Goal: Information Seeking & Learning: Learn about a topic

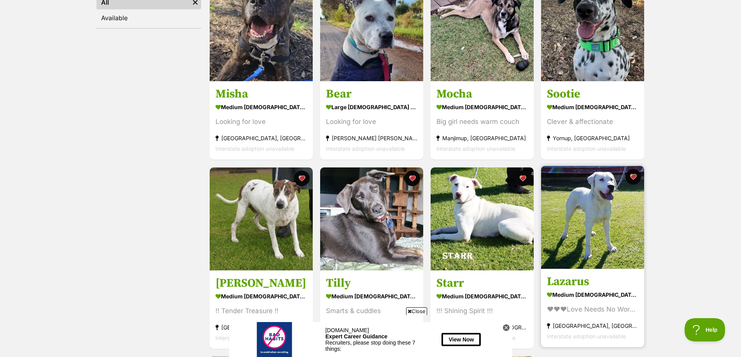
click at [590, 213] on img at bounding box center [592, 217] width 103 height 103
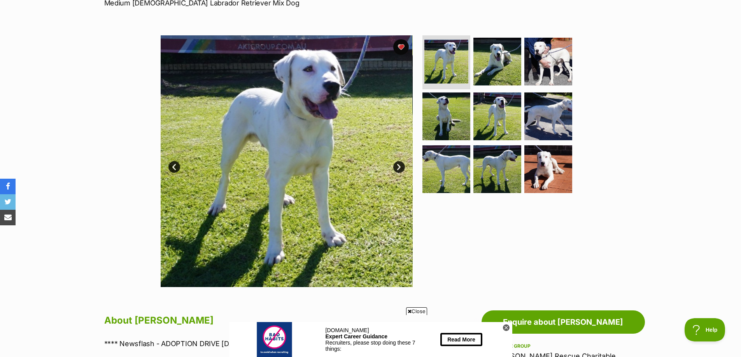
scroll to position [117, 0]
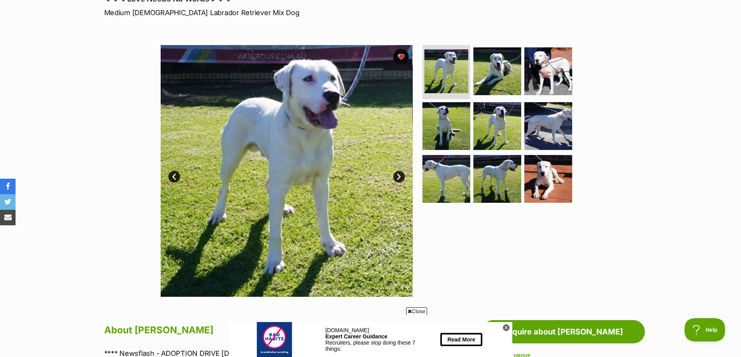
click at [399, 178] on link "Next" at bounding box center [399, 177] width 12 height 12
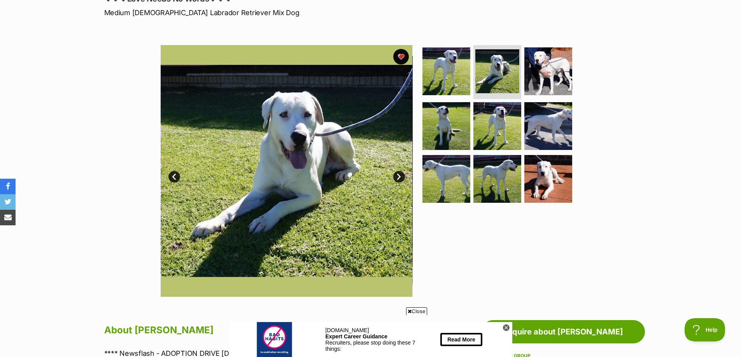
click at [399, 178] on link "Next" at bounding box center [399, 177] width 12 height 12
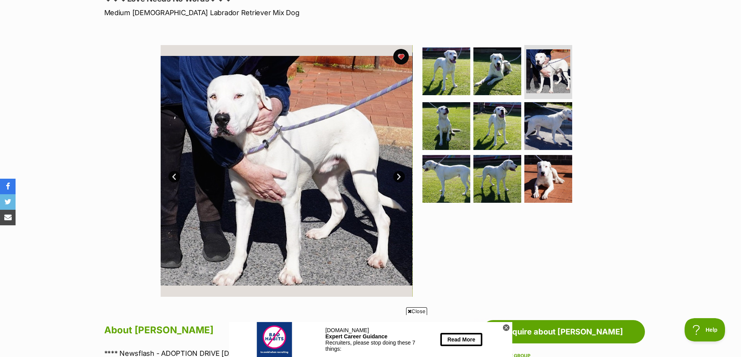
scroll to position [0, 0]
click at [399, 178] on link "Next" at bounding box center [399, 177] width 12 height 12
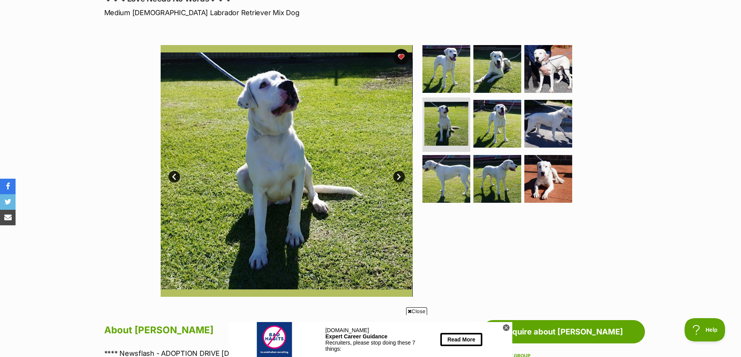
click at [399, 178] on link "Next" at bounding box center [399, 177] width 12 height 12
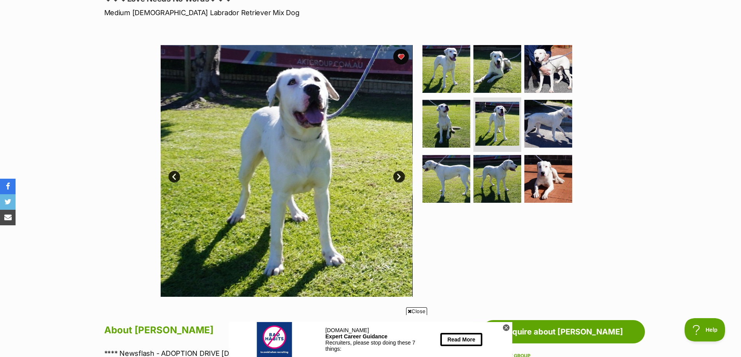
click at [399, 178] on link "Next" at bounding box center [399, 177] width 12 height 12
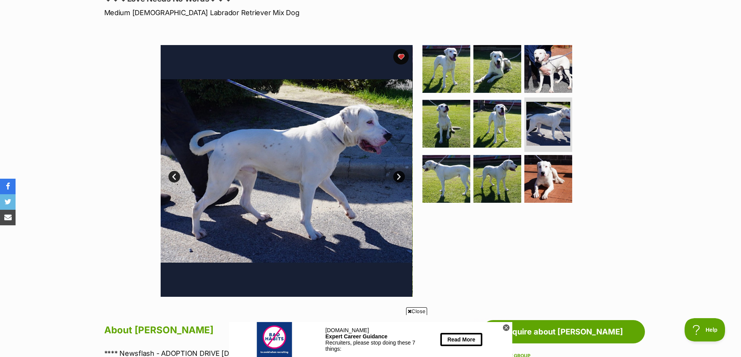
click at [399, 178] on link "Next" at bounding box center [399, 177] width 12 height 12
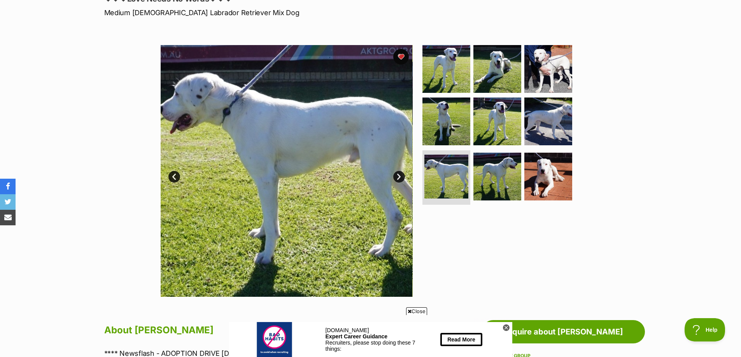
click at [399, 178] on link "Next" at bounding box center [399, 177] width 12 height 12
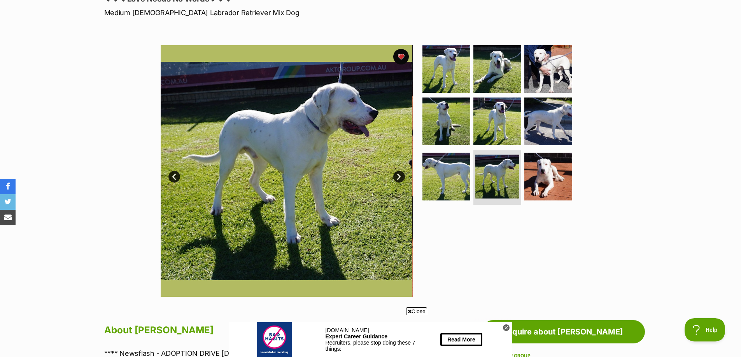
click at [399, 178] on link "Next" at bounding box center [399, 177] width 12 height 12
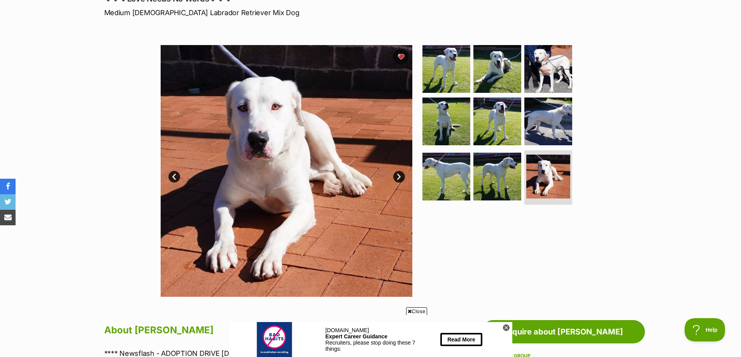
click at [399, 178] on link "Next" at bounding box center [399, 177] width 12 height 12
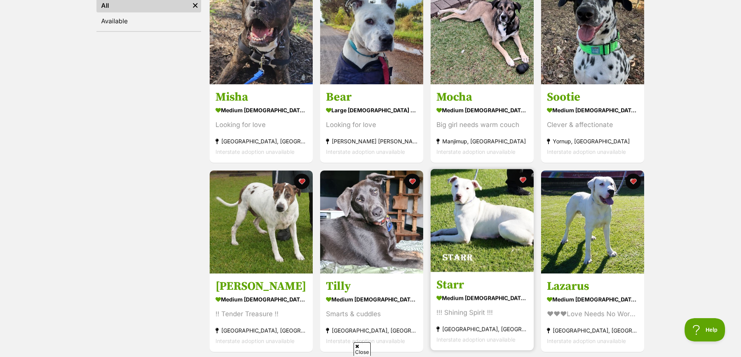
click at [482, 231] on img at bounding box center [481, 220] width 103 height 103
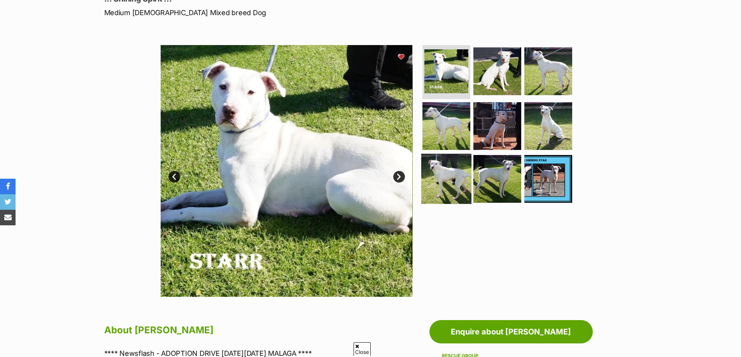
scroll to position [117, 0]
click at [402, 176] on link "Next" at bounding box center [399, 177] width 12 height 12
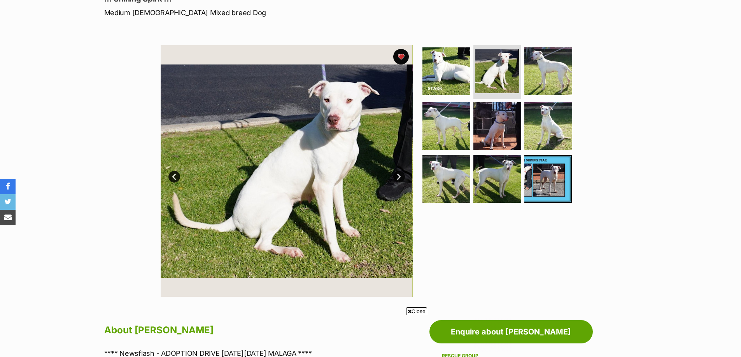
scroll to position [0, 0]
click at [402, 176] on link "Next" at bounding box center [399, 177] width 12 height 12
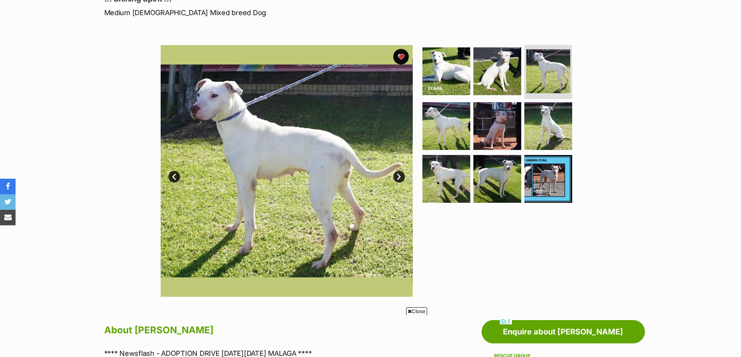
click at [402, 176] on link "Next" at bounding box center [399, 177] width 12 height 12
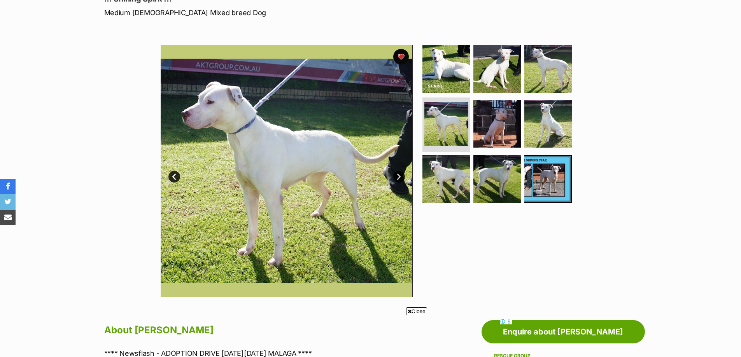
click at [402, 176] on link "Next" at bounding box center [399, 177] width 12 height 12
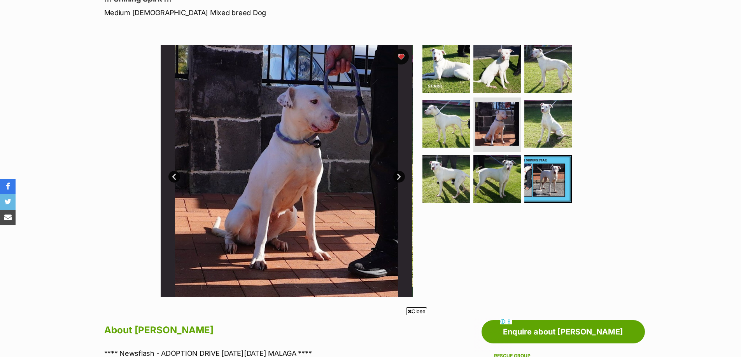
click at [402, 176] on link "Next" at bounding box center [399, 177] width 12 height 12
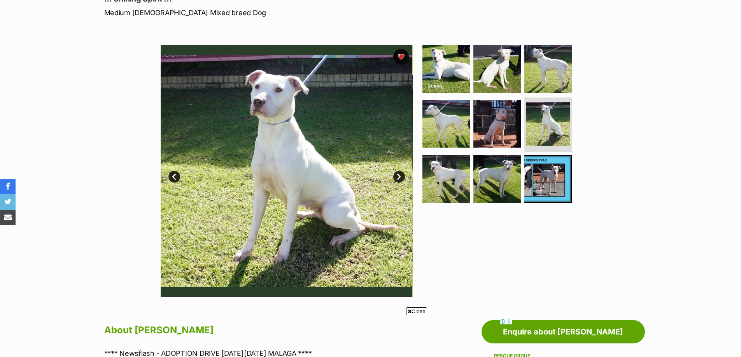
click at [402, 176] on link "Next" at bounding box center [399, 177] width 12 height 12
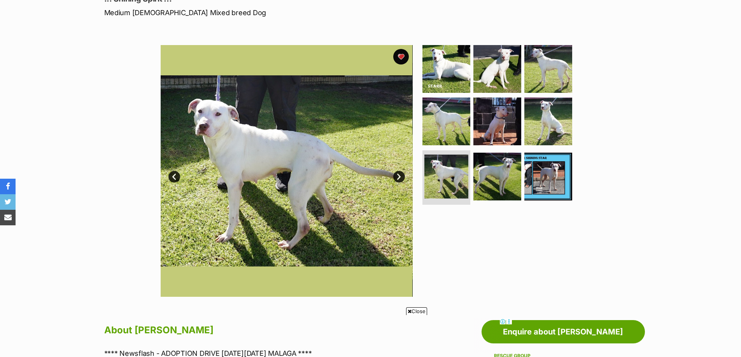
click at [402, 176] on link "Next" at bounding box center [399, 177] width 12 height 12
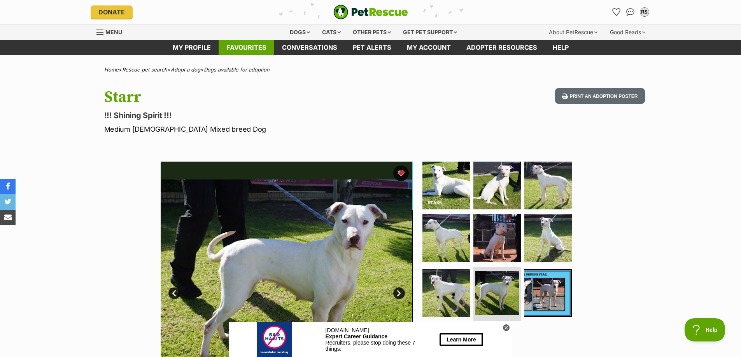
click at [261, 48] on link "Favourites" at bounding box center [246, 47] width 56 height 15
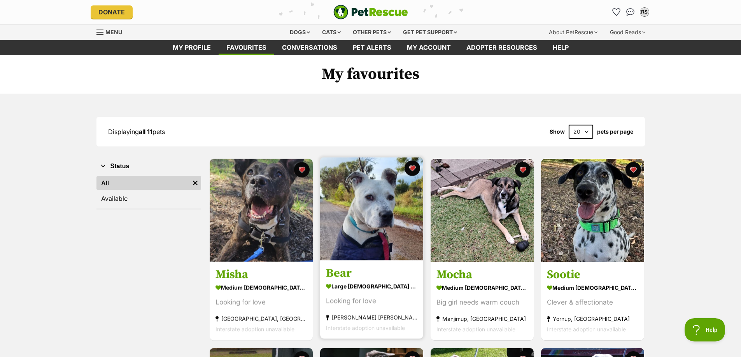
click at [369, 206] on img at bounding box center [371, 208] width 103 height 103
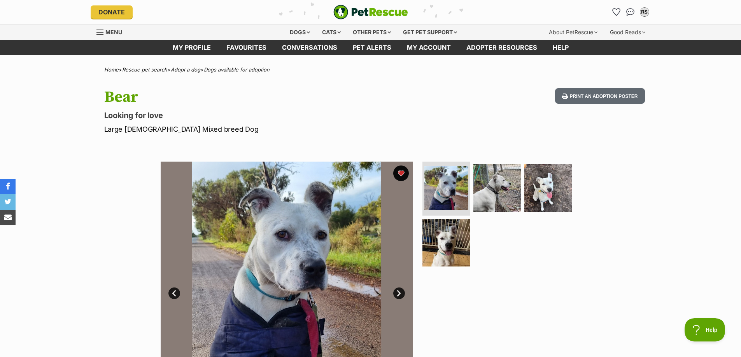
click at [400, 294] on link "Next" at bounding box center [399, 294] width 12 height 12
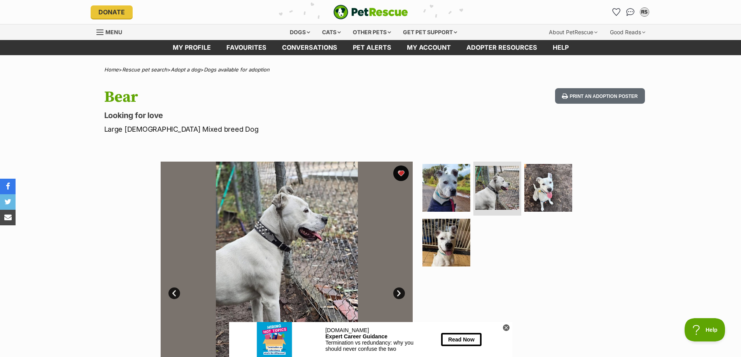
click at [400, 294] on link "Next" at bounding box center [399, 294] width 12 height 12
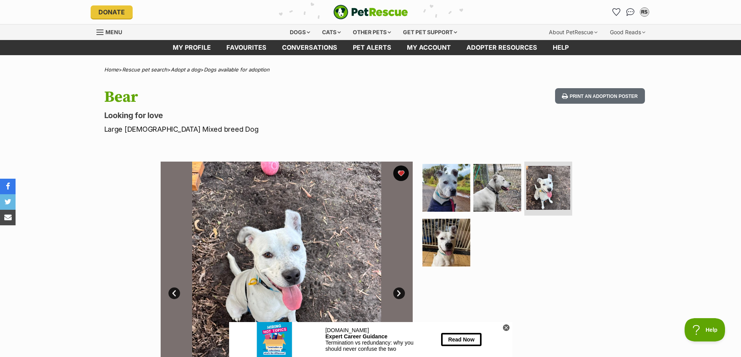
click at [400, 294] on link "Next" at bounding box center [399, 294] width 12 height 12
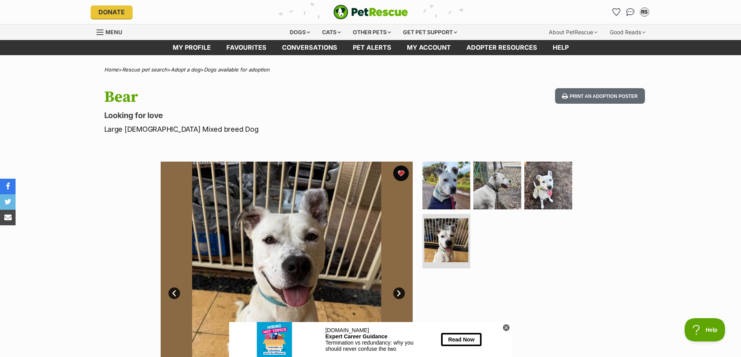
click at [400, 294] on link "Next" at bounding box center [399, 294] width 12 height 12
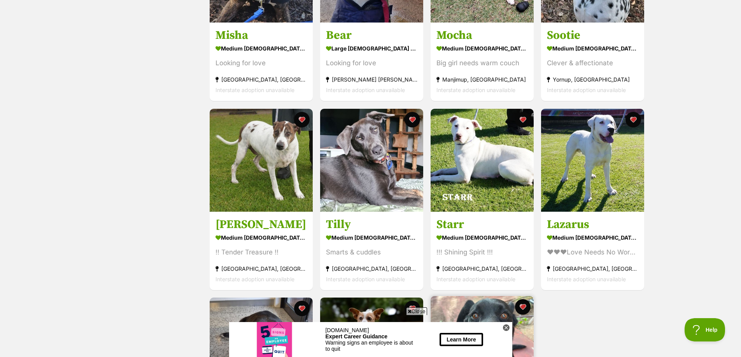
scroll to position [117, 0]
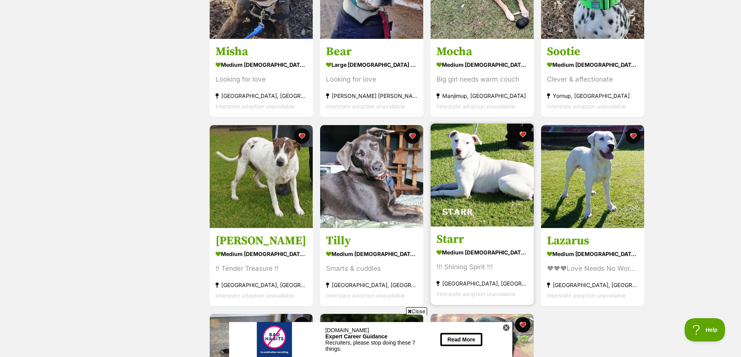
scroll to position [233, 0]
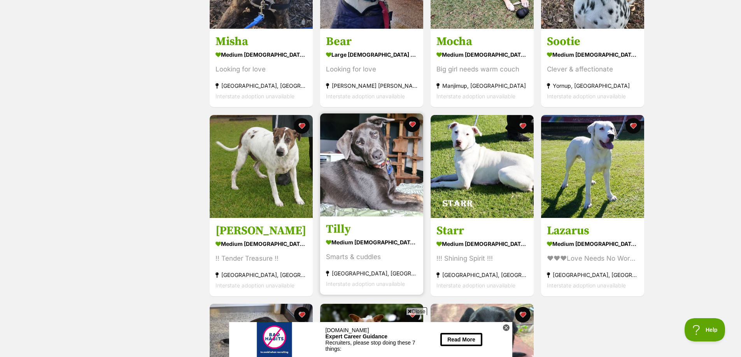
click at [384, 189] on img at bounding box center [371, 165] width 103 height 103
